Goal: Understand process/instructions: Learn about a topic

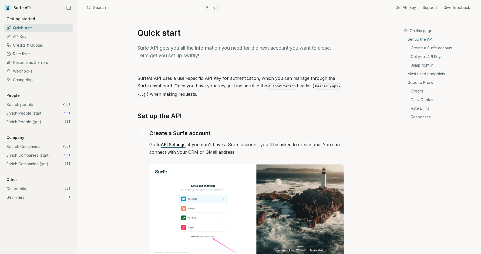
click at [42, 156] on link "Enrich Companies (start) POST" at bounding box center [38, 155] width 68 height 9
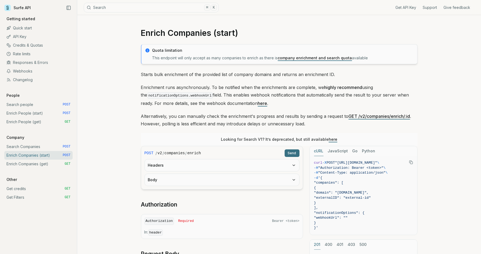
click at [277, 179] on button "Body" at bounding box center [222, 180] width 154 height 12
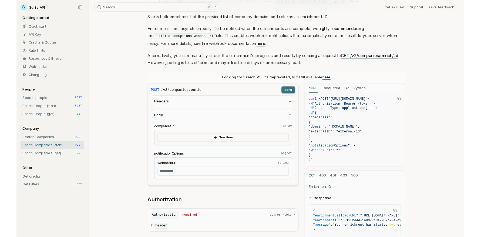
scroll to position [57, 0]
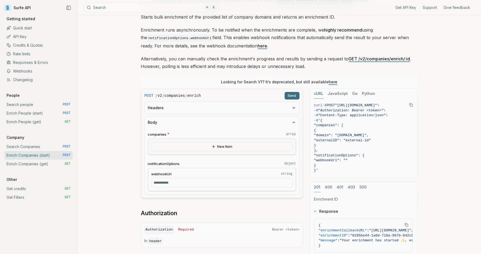
click at [224, 145] on button "New Item" at bounding box center [221, 146] width 141 height 9
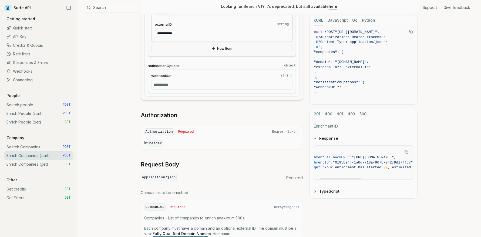
scroll to position [0, 0]
drag, startPoint x: 348, startPoint y: 178, endPoint x: 436, endPoint y: 171, distance: 88.5
click at [341, 178] on div at bounding box center [334, 179] width 41 height 2
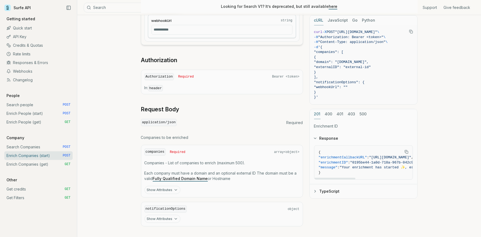
scroll to position [294, 0]
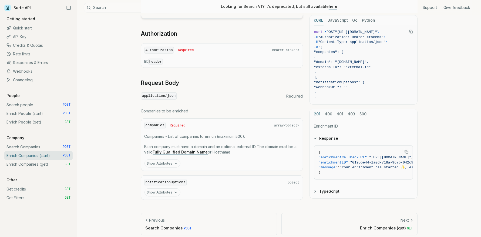
click at [212, 188] on div "Show Attributes" at bounding box center [221, 192] width 155 height 8
click at [175, 192] on icon "button" at bounding box center [176, 192] width 2 height 1
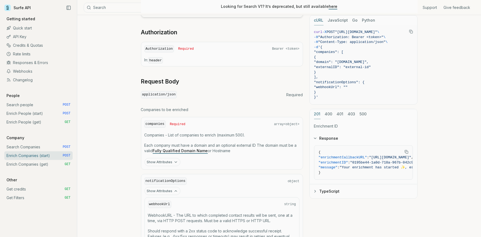
scroll to position [287, 0]
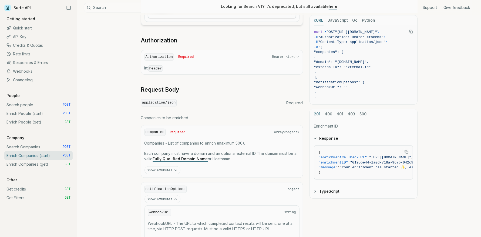
click at [439, 118] on div "**********" at bounding box center [279, 20] width 404 height 585
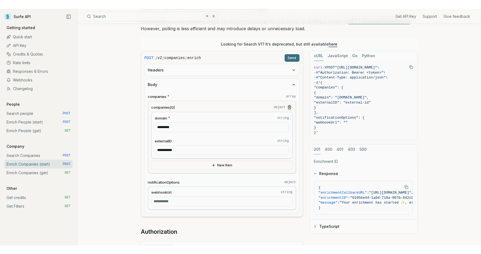
scroll to position [115, 0]
